Goal: Task Accomplishment & Management: Manage account settings

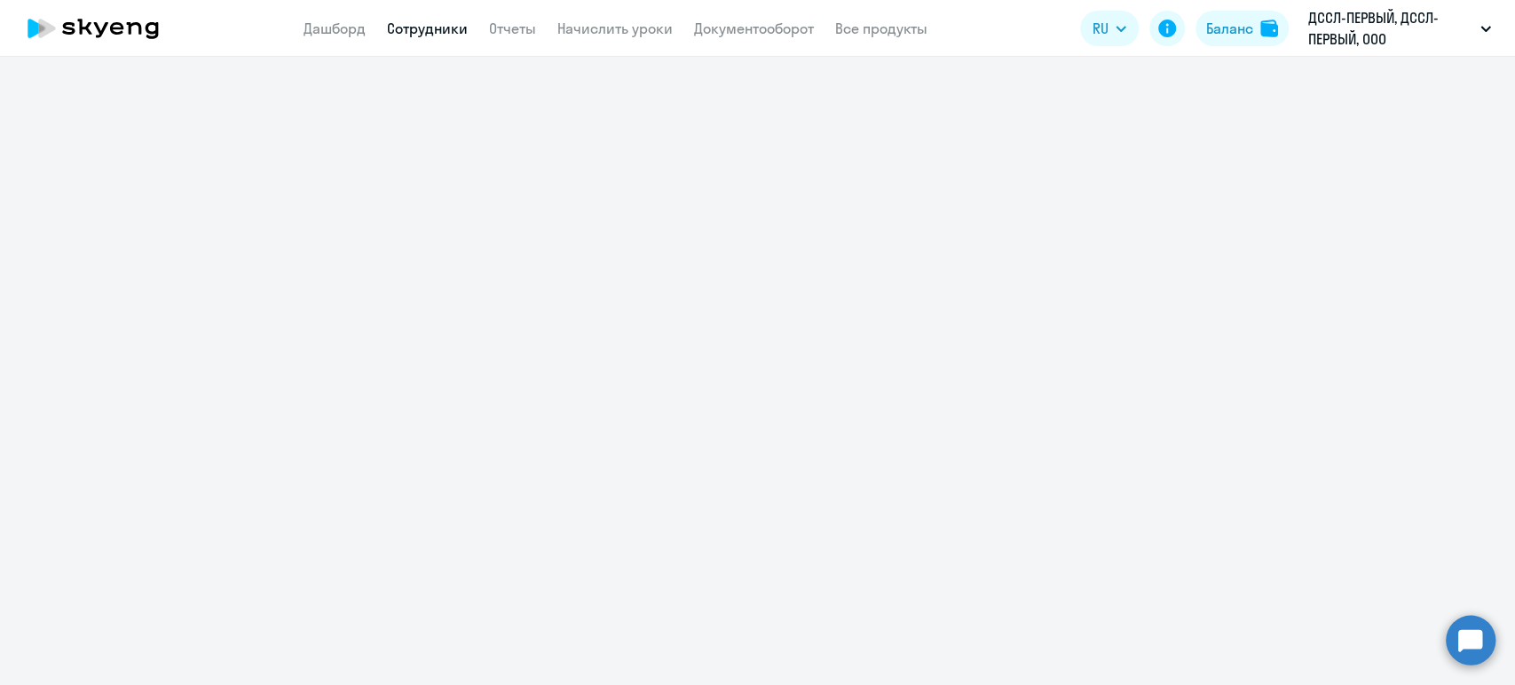
click at [436, 31] on link "Сотрудники" at bounding box center [427, 29] width 81 height 18
click at [353, 28] on link "Дашборд" at bounding box center [335, 29] width 62 height 18
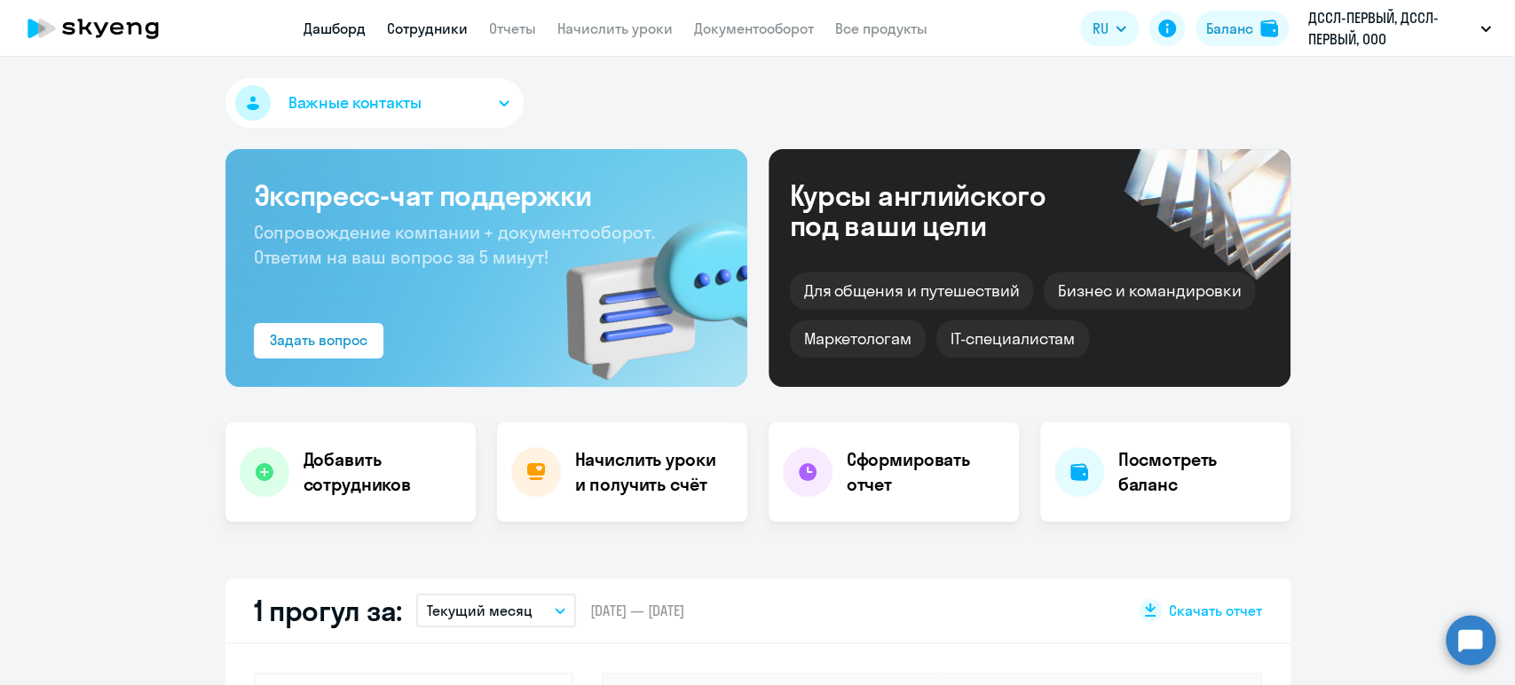
click at [414, 28] on link "Сотрудники" at bounding box center [427, 29] width 81 height 18
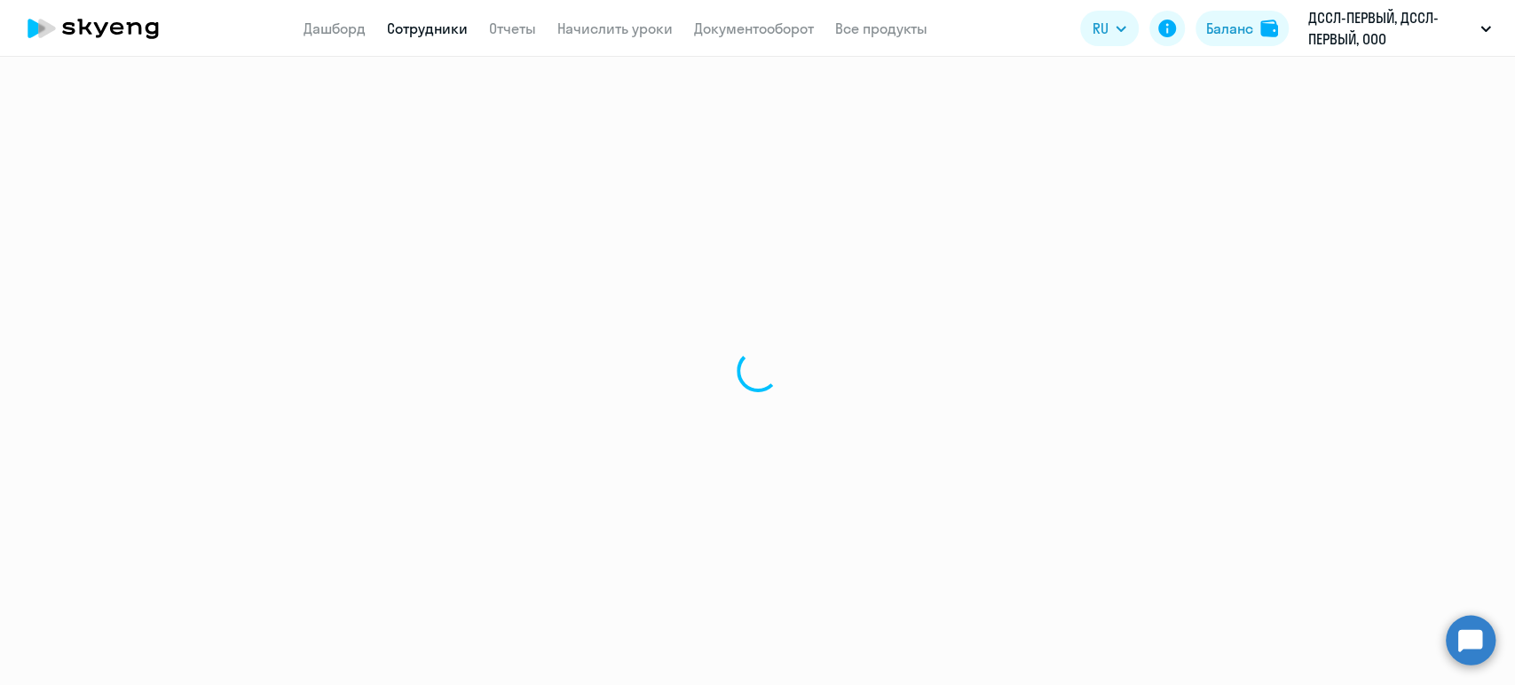
select select "30"
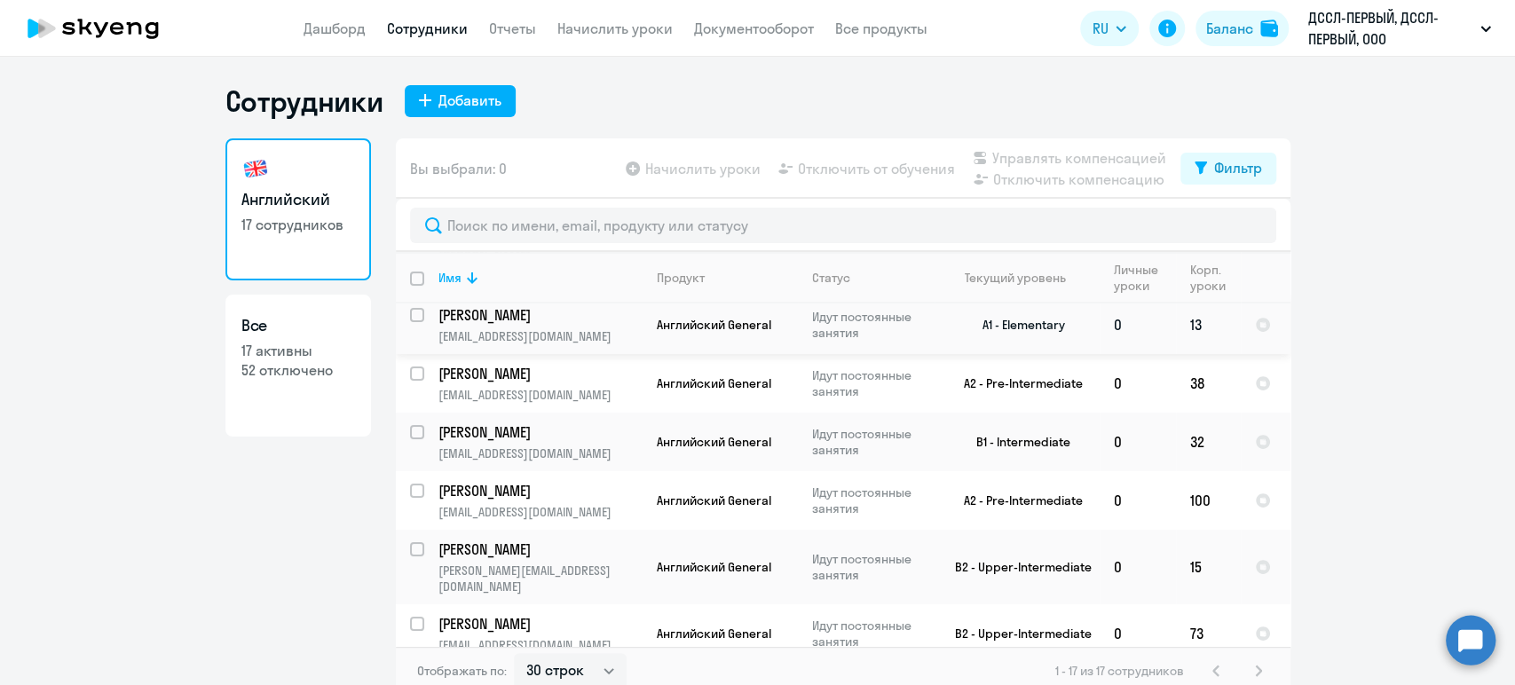
scroll to position [99, 0]
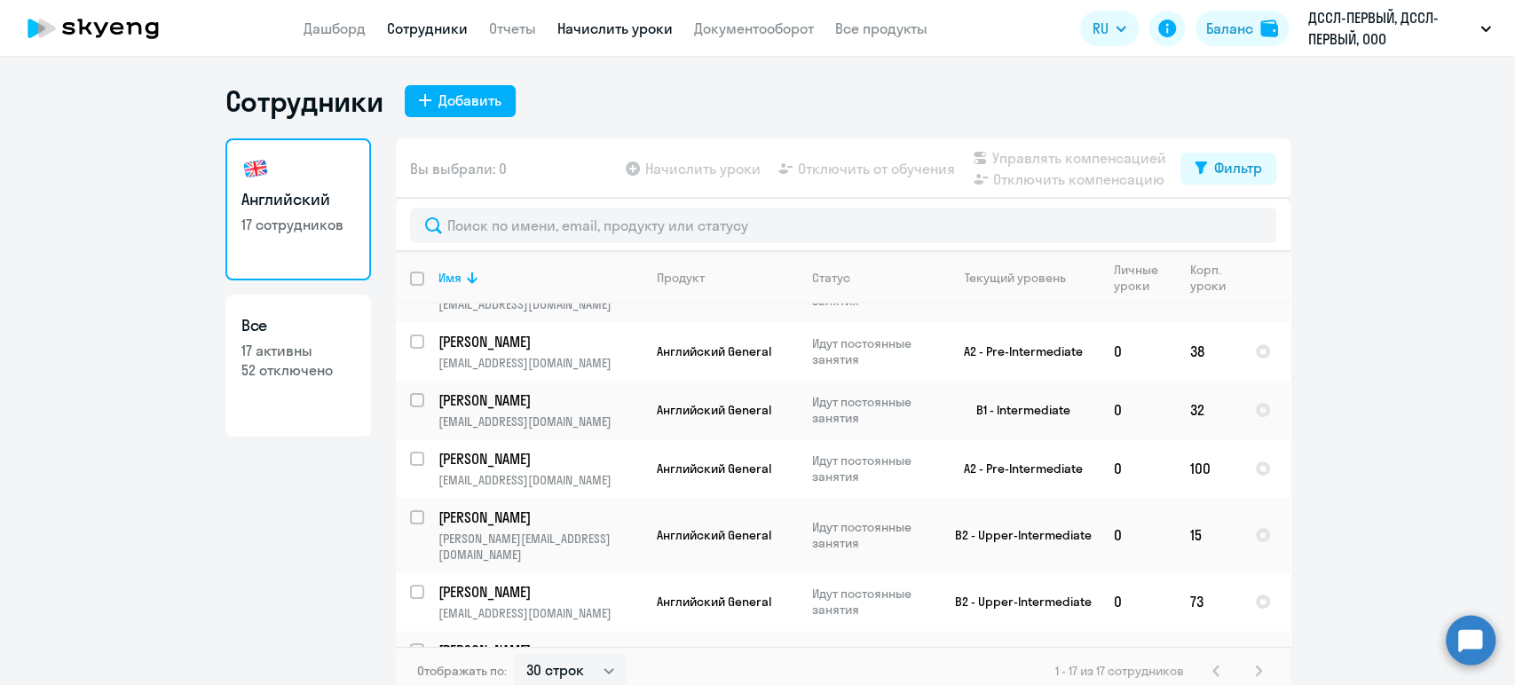
click at [585, 26] on link "Начислить уроки" at bounding box center [614, 29] width 115 height 18
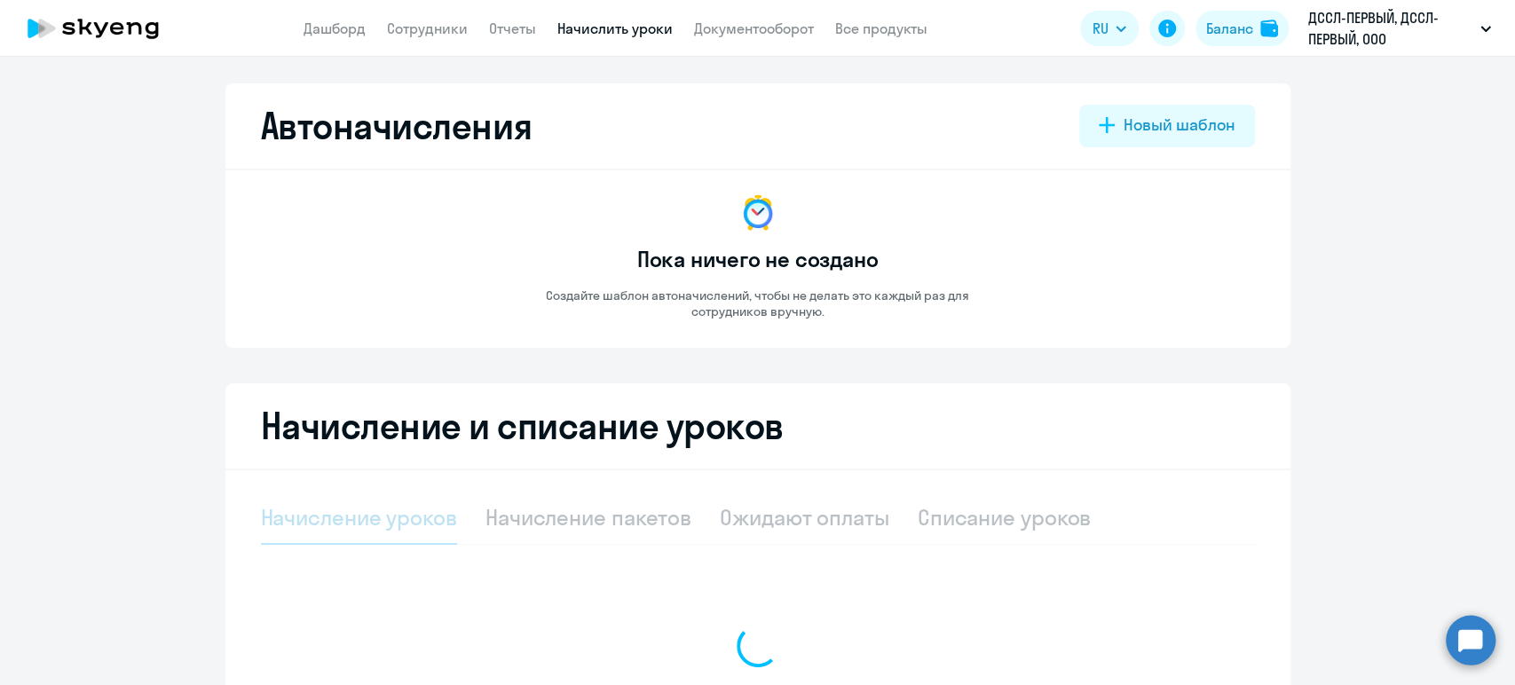
select select "10"
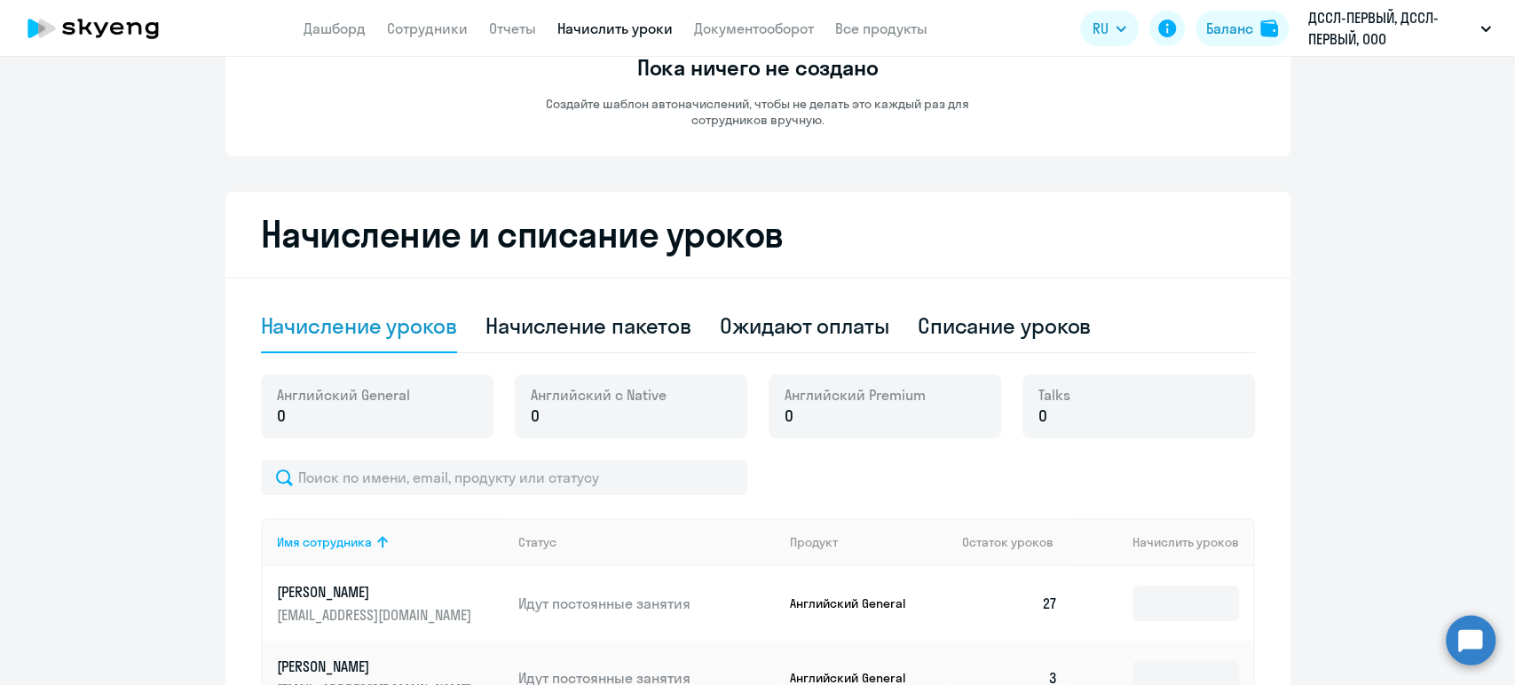
scroll to position [197, 0]
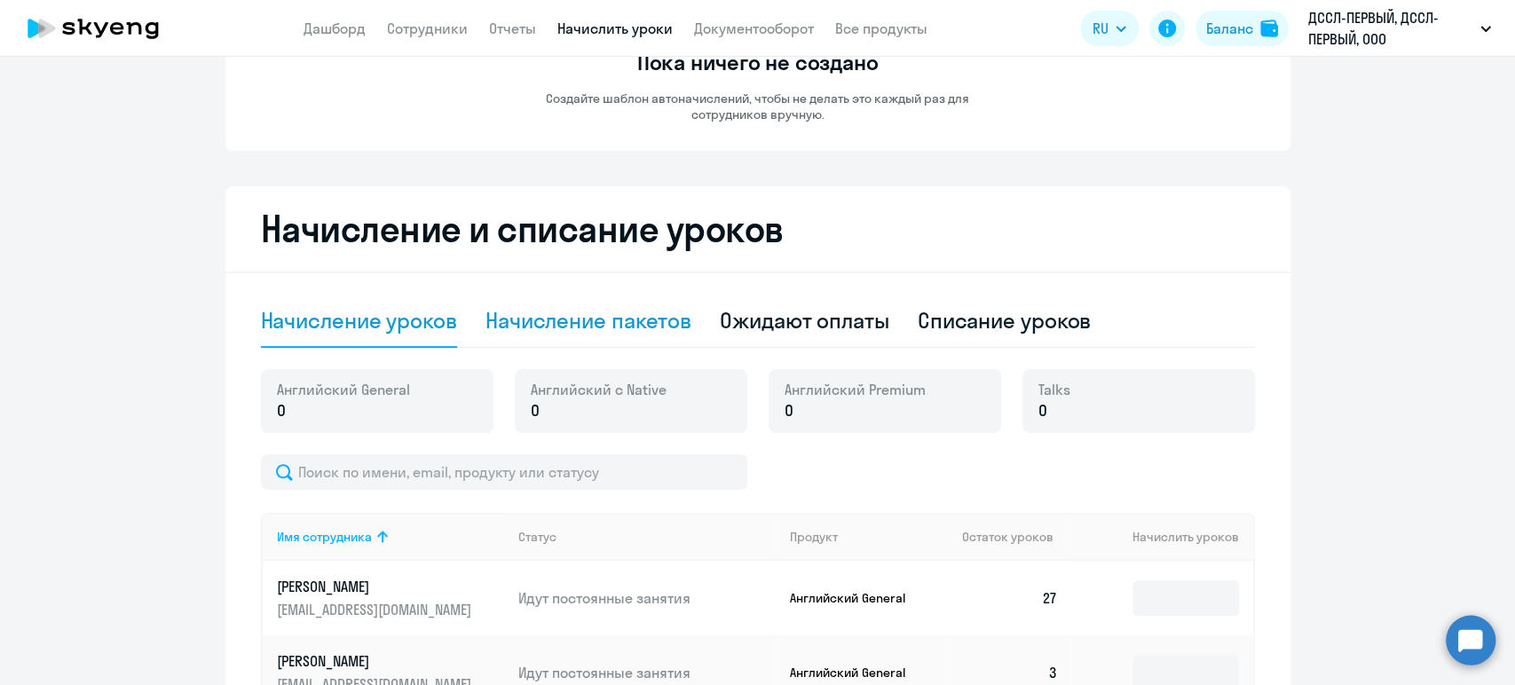
click at [623, 324] on div "Начисление пакетов" at bounding box center [588, 320] width 206 height 28
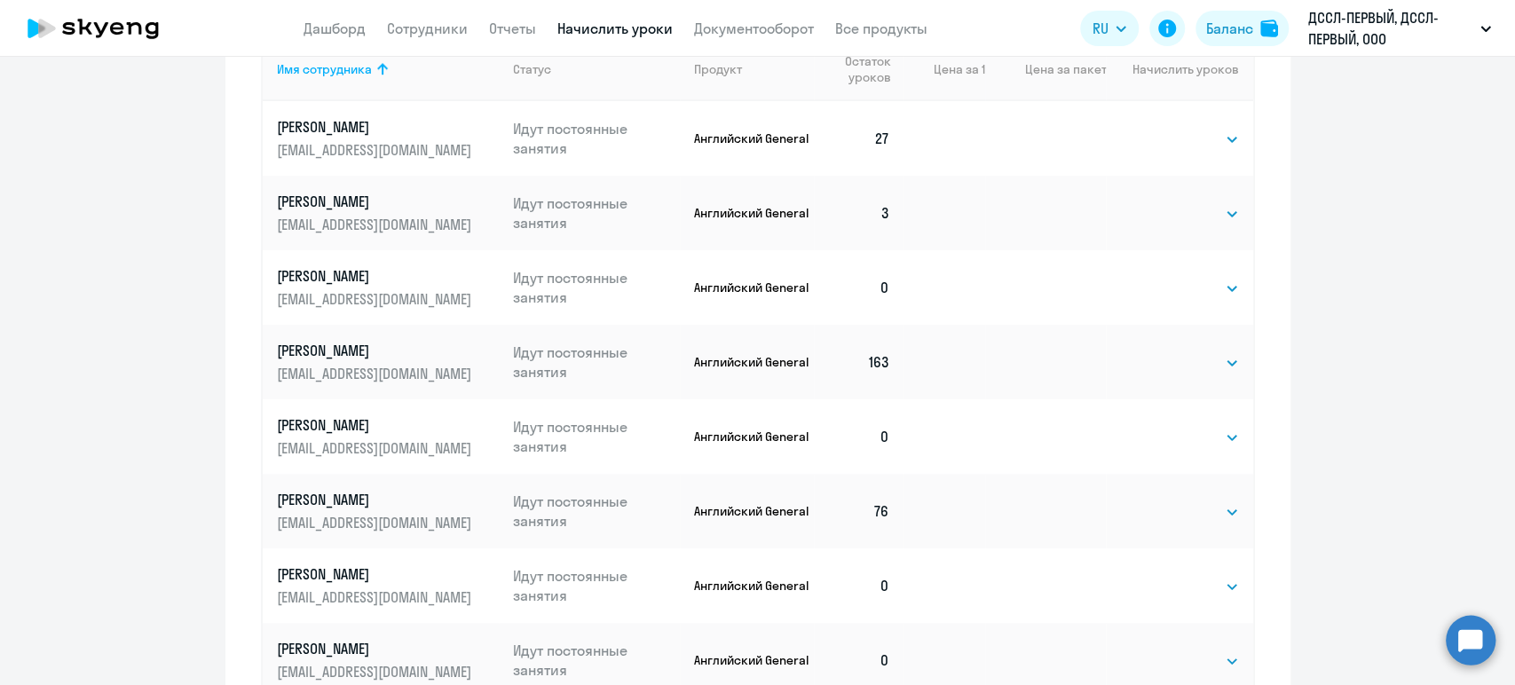
scroll to position [1039, 0]
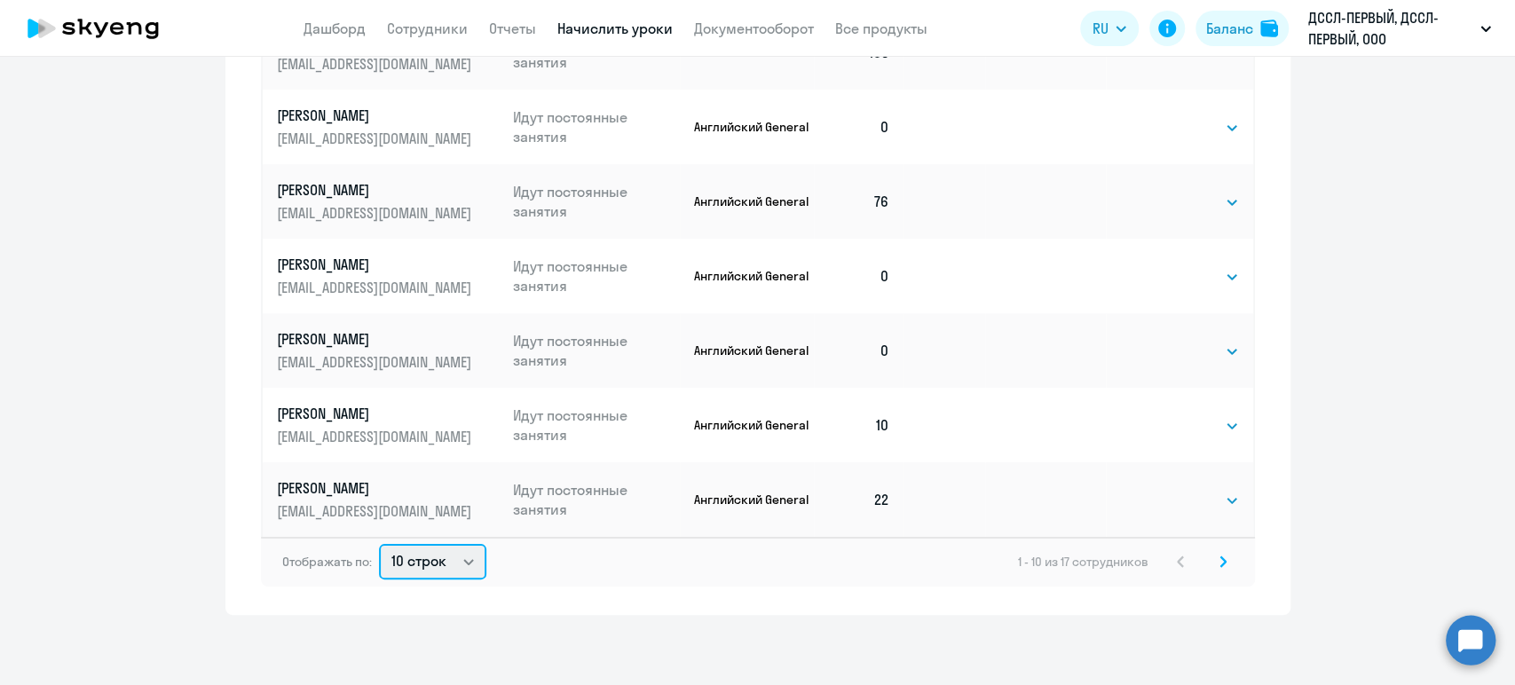
click at [446, 559] on select "10 строк 30 строк 50 строк" at bounding box center [432, 562] width 107 height 36
select select "30"
click at [379, 544] on select "10 строк 30 строк 50 строк" at bounding box center [432, 562] width 107 height 36
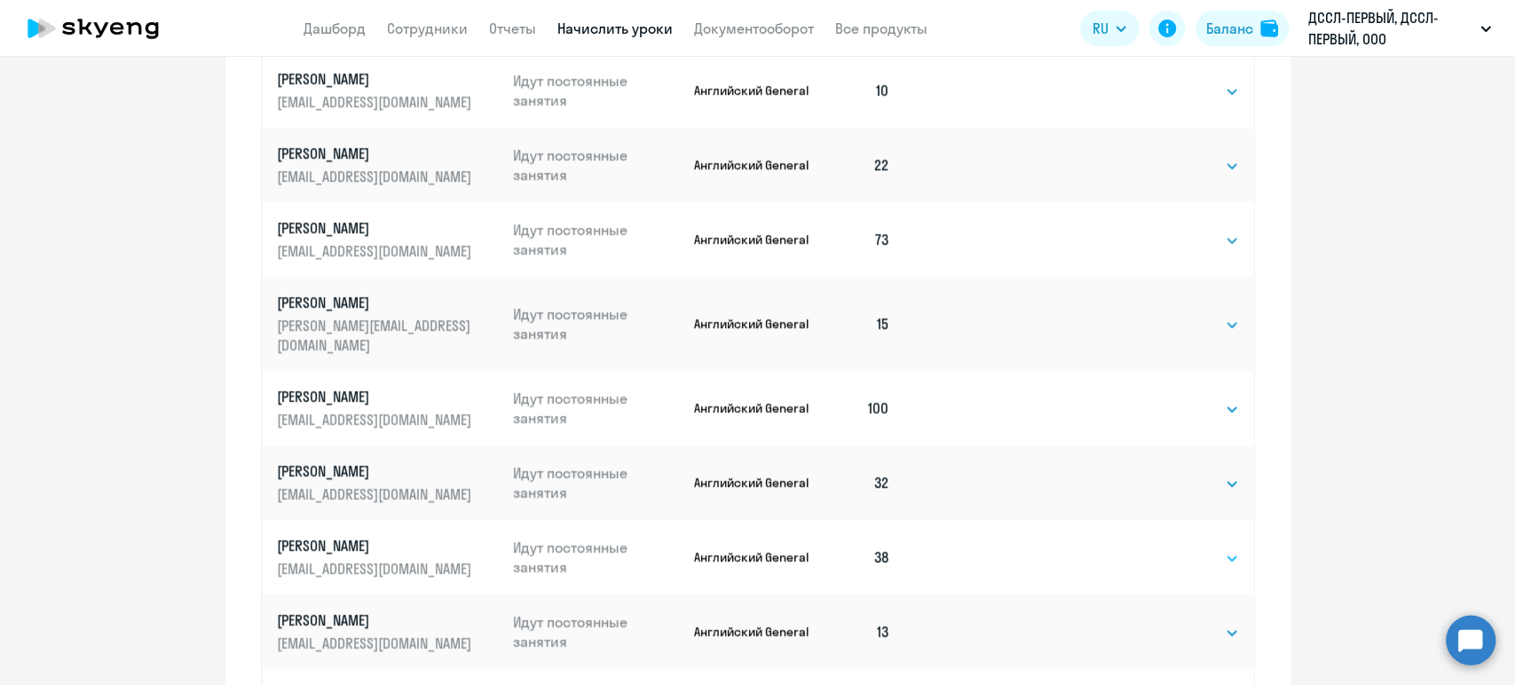
scroll to position [886, 0]
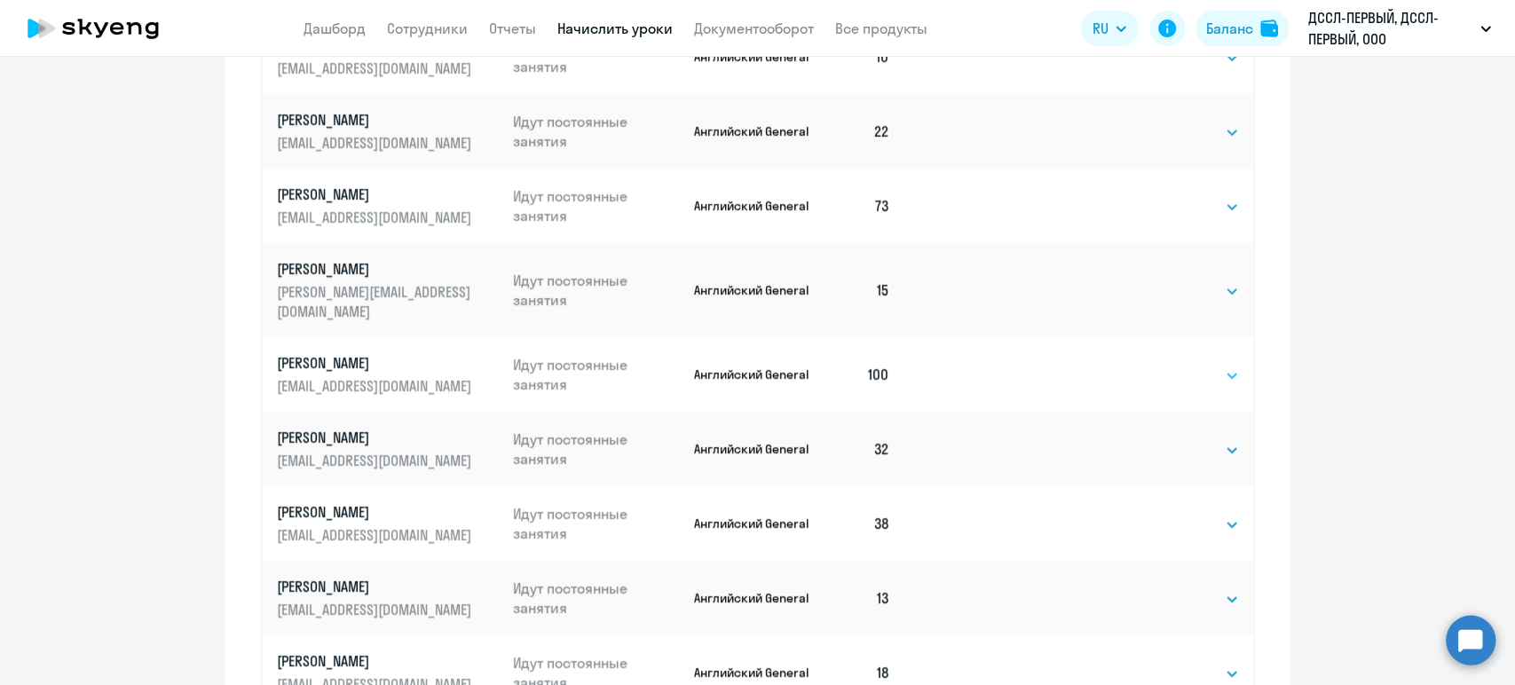
click at [1191, 365] on select "Выбрать 4 8 16 32 64 128" at bounding box center [1202, 375] width 73 height 21
select select "64"
click at [1166, 365] on select "Выбрать 4 8 16 32 64 128" at bounding box center [1202, 375] width 73 height 21
